Goal: Check status: Check status

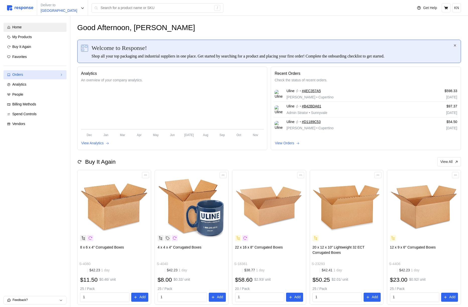
click at [39, 75] on div "Orders" at bounding box center [34, 75] width 45 height 6
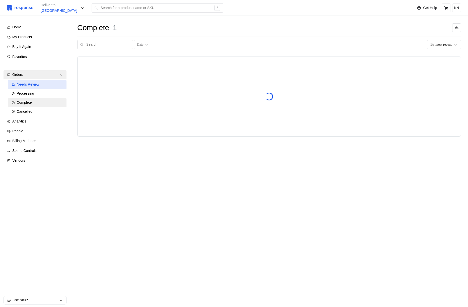
click at [36, 83] on span "Needs Review" at bounding box center [28, 84] width 23 height 4
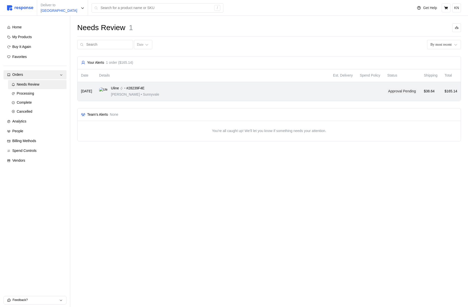
click at [234, 86] on div "Uline • #28239F4E [PERSON_NAME] • [GEOGRAPHIC_DATA]" at bounding box center [212, 92] width 227 height 12
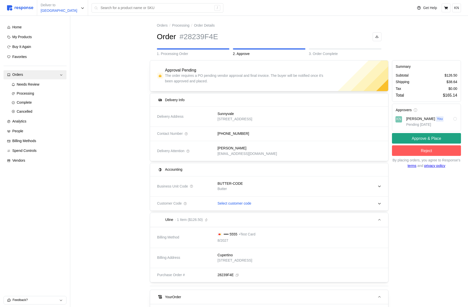
click at [232, 203] on p "Select customer code" at bounding box center [235, 204] width 34 height 6
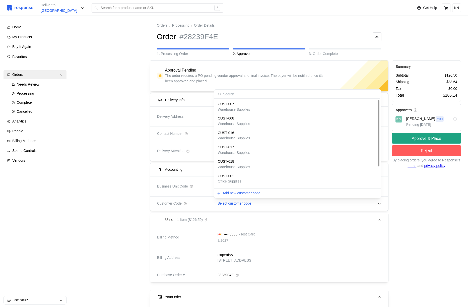
scroll to position [27, 0]
click at [240, 181] on p "I don't know what this is" at bounding box center [236, 183] width 37 height 6
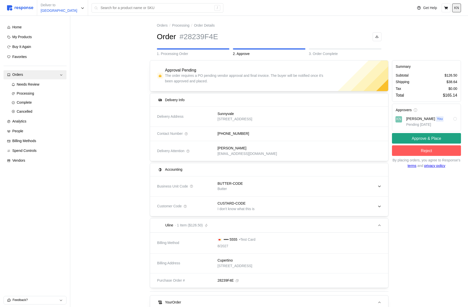
click at [456, 7] on p "KN" at bounding box center [456, 8] width 5 height 6
click at [276, 182] on div "BUTTER-CODE Butter" at bounding box center [297, 186] width 167 height 18
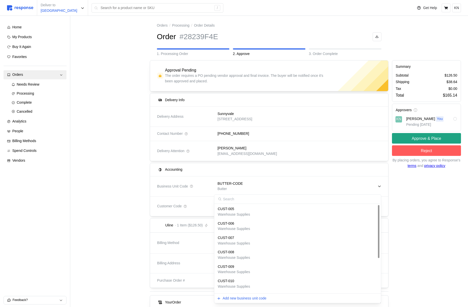
click at [250, 210] on div "CUST-005" at bounding box center [234, 209] width 32 height 6
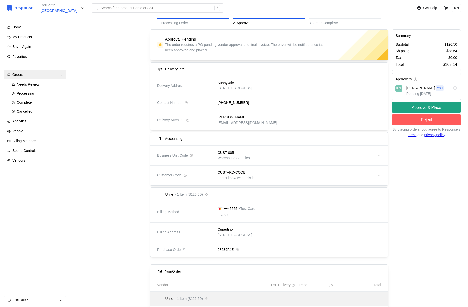
scroll to position [0, 0]
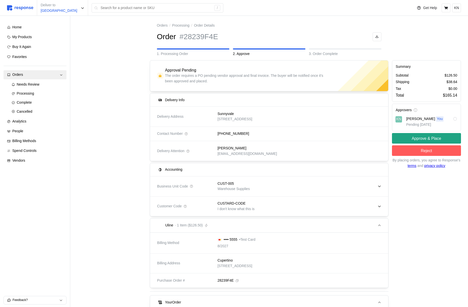
click at [242, 185] on div "CUST-005" at bounding box center [234, 184] width 32 height 6
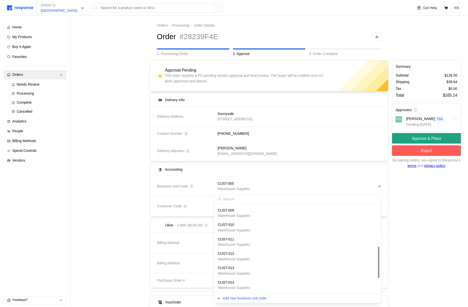
scroll to position [157, 0]
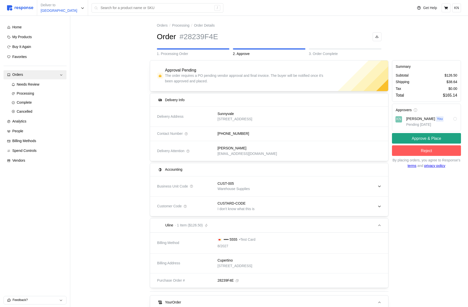
click at [425, 191] on div "Summary Subtotal $126.50 Shipping $38.64 Tax $0.00 Total $165.14 Approvers KN […" at bounding box center [426, 233] width 73 height 350
click at [249, 189] on p "Warehouse Supplies" at bounding box center [234, 189] width 32 height 6
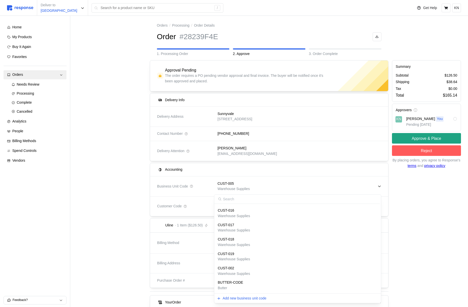
click at [145, 188] on div at bounding box center [112, 233] width 73 height 350
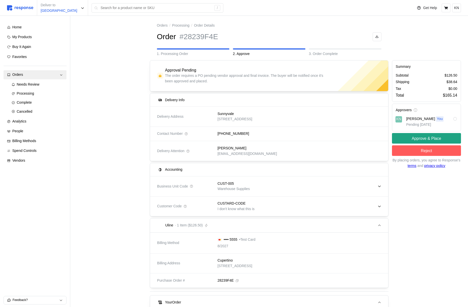
click at [238, 188] on p "Warehouse Supplies" at bounding box center [234, 189] width 32 height 6
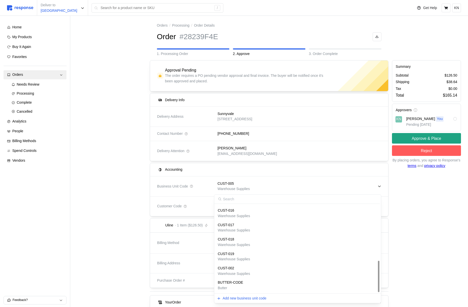
click at [237, 286] on p "Butter" at bounding box center [230, 288] width 25 height 6
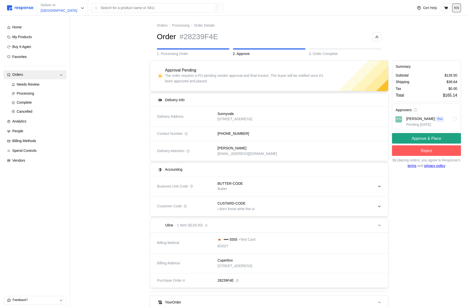
click at [458, 7] on p "KN" at bounding box center [456, 8] width 5 height 6
click at [439, 30] on p "Logout" at bounding box center [441, 29] width 32 height 6
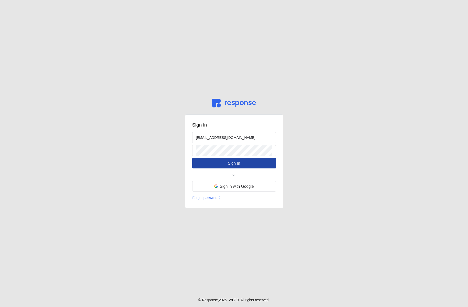
click at [228, 168] on button "Sign In" at bounding box center [234, 163] width 84 height 11
